Goal: Subscribe to service/newsletter

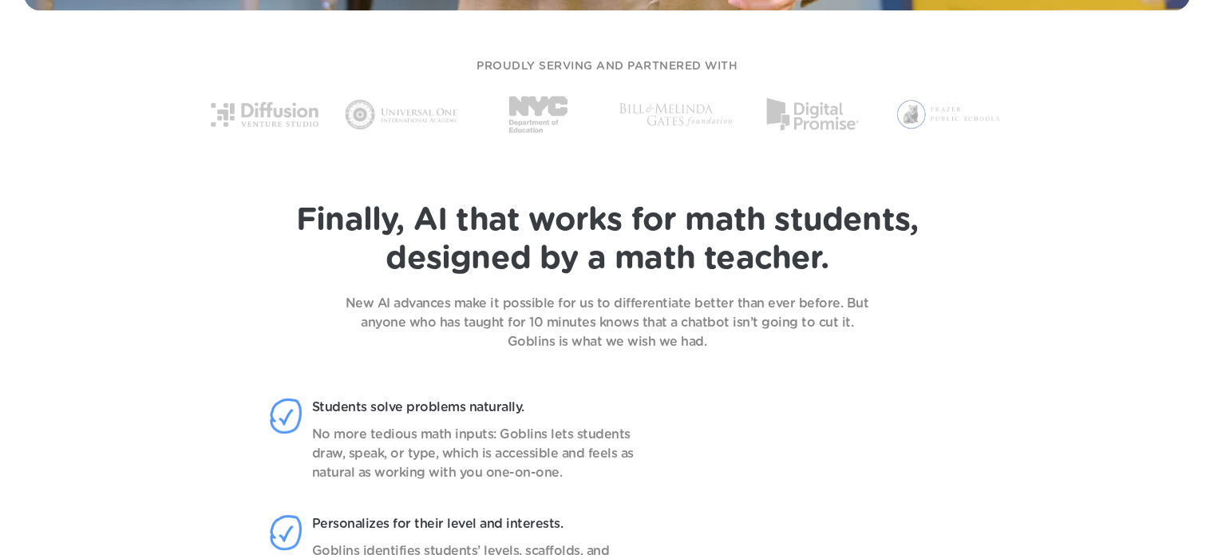
scroll to position [1063, 0]
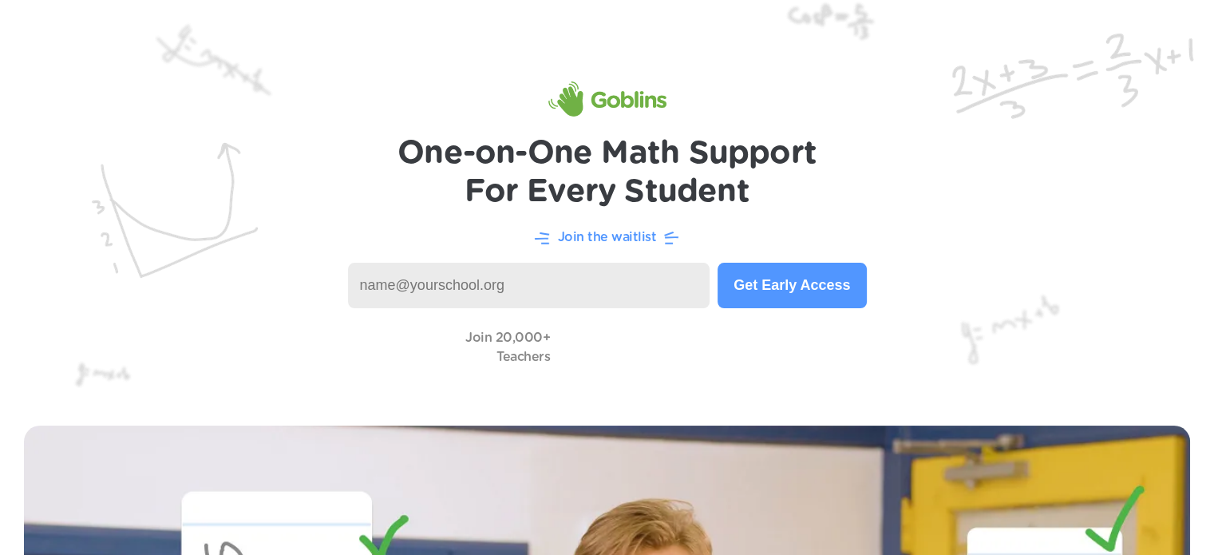
click at [763, 296] on button "Get Early Access" at bounding box center [792, 285] width 148 height 45
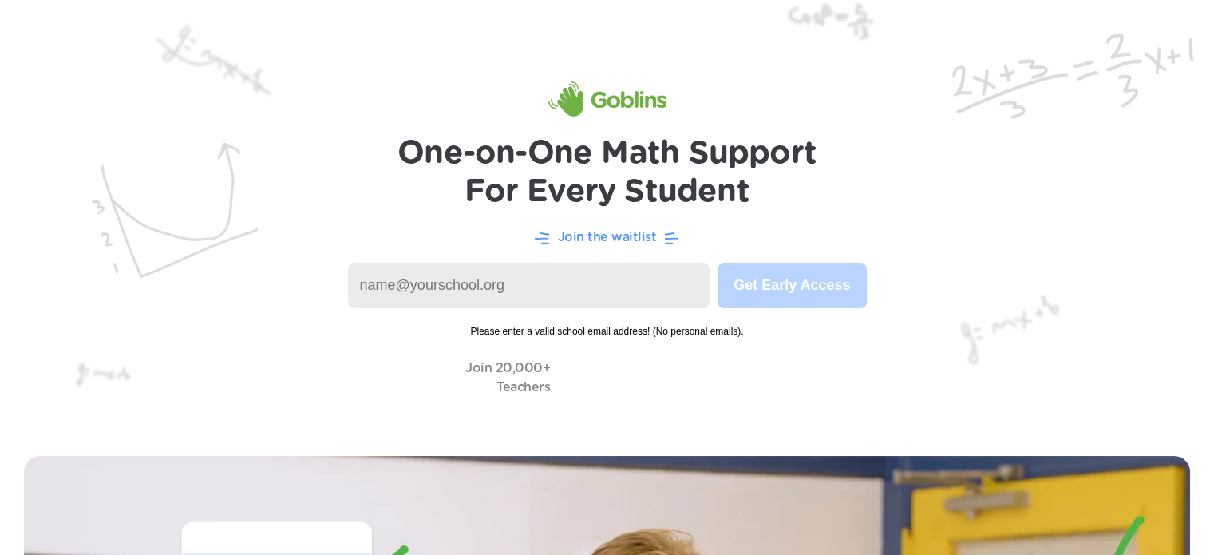
click at [476, 283] on input at bounding box center [529, 285] width 362 height 45
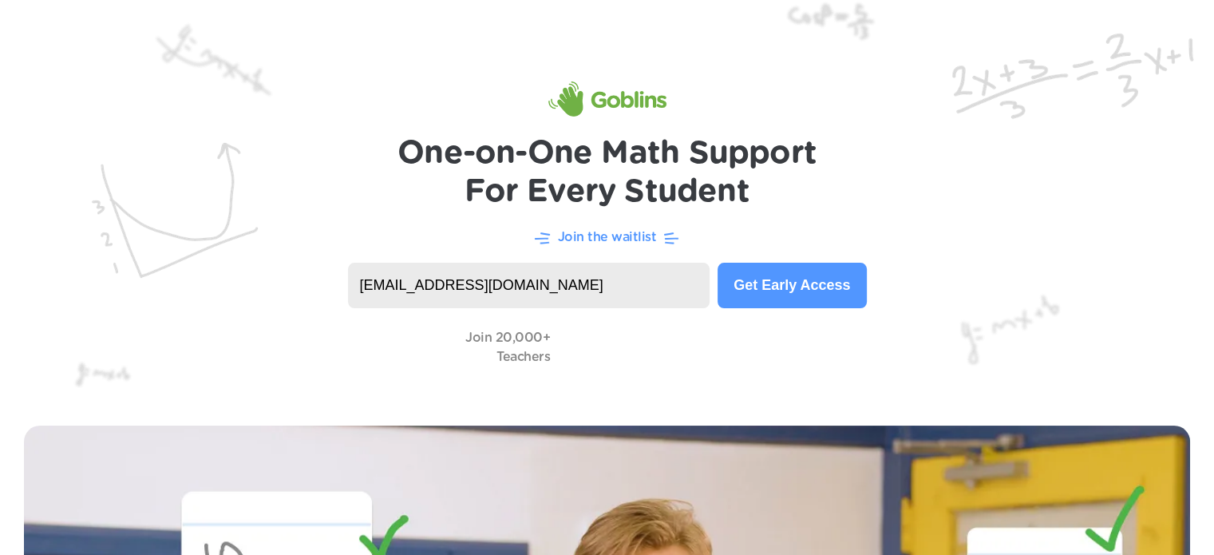
type input "lpowell@tiu11.org"
click at [796, 288] on button "Get Early Access" at bounding box center [792, 285] width 148 height 45
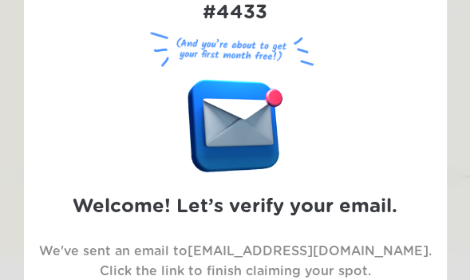
click at [418, 102] on div "Goblins Position You're Reserving #4433 (And you’re about to get your first mon…" at bounding box center [234, 139] width 423 height 439
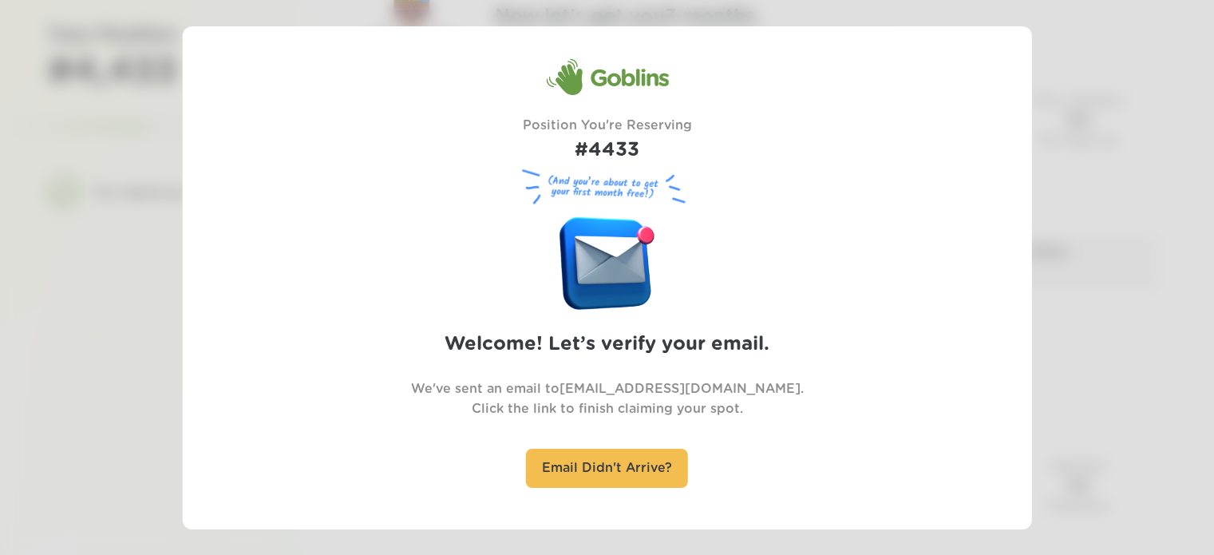
scroll to position [82, 0]
click at [1172, 201] on div at bounding box center [607, 277] width 1214 height 555
click at [1073, 213] on div at bounding box center [607, 277] width 1214 height 555
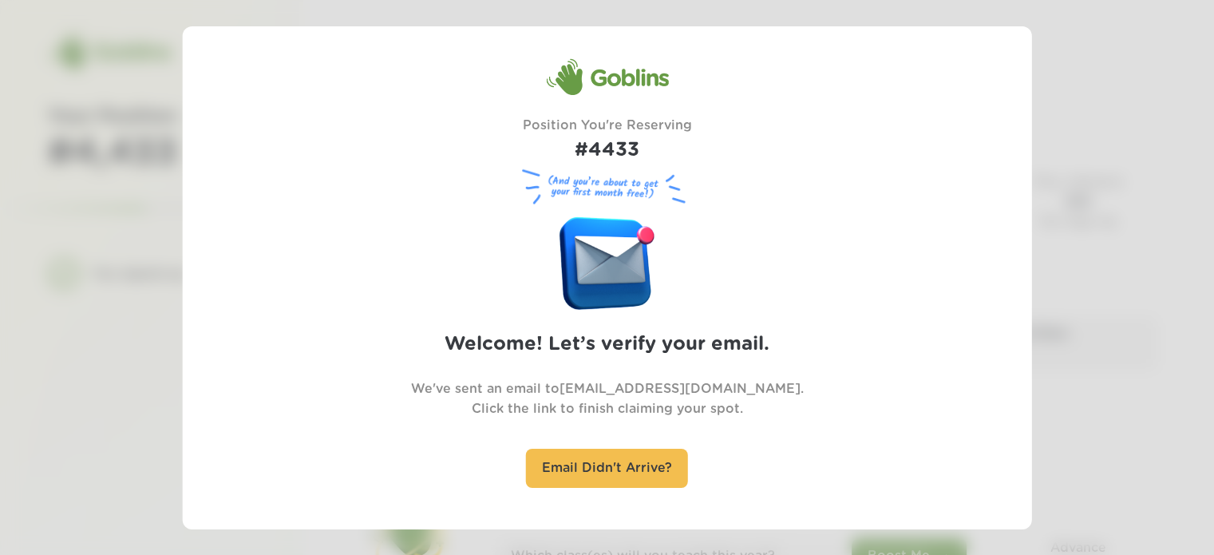
scroll to position [2, 0]
click at [143, 105] on div at bounding box center [607, 277] width 1214 height 555
